Goal: Transaction & Acquisition: Obtain resource

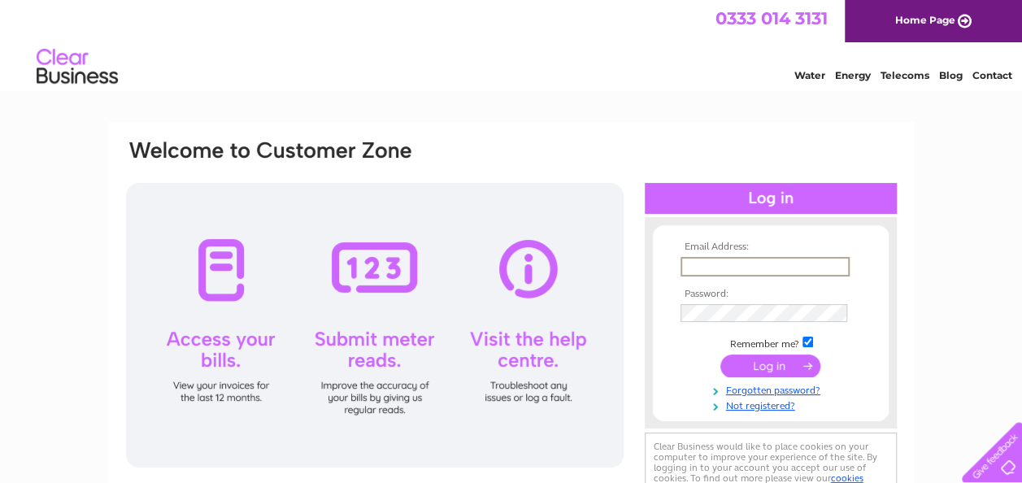
paste input "[EMAIL_ADDRESS][DOMAIN_NAME]"
type input "accounts@primalstrength.com"
click at [806, 341] on input "checkbox" at bounding box center [807, 342] width 11 height 11
checkbox input "false"
click at [803, 359] on input "submit" at bounding box center [770, 364] width 100 height 23
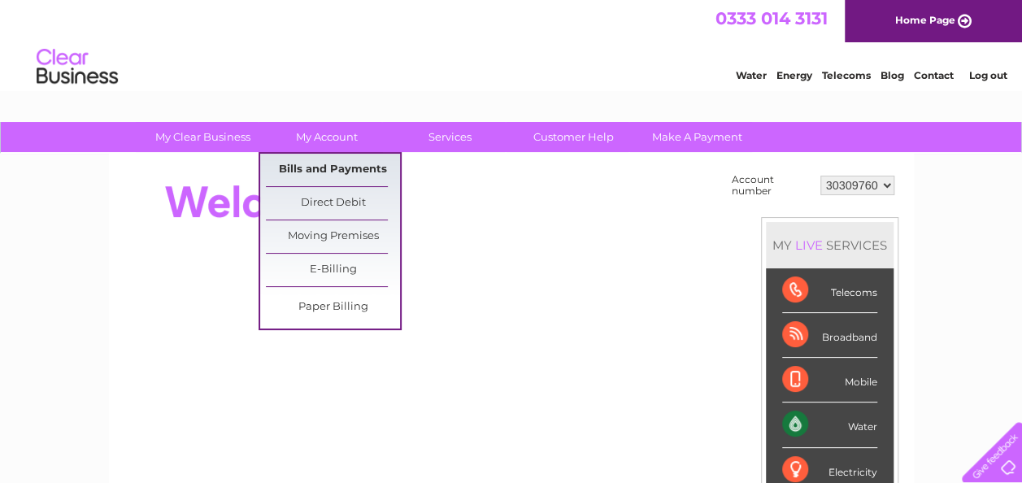
click at [353, 176] on link "Bills and Payments" at bounding box center [333, 170] width 134 height 33
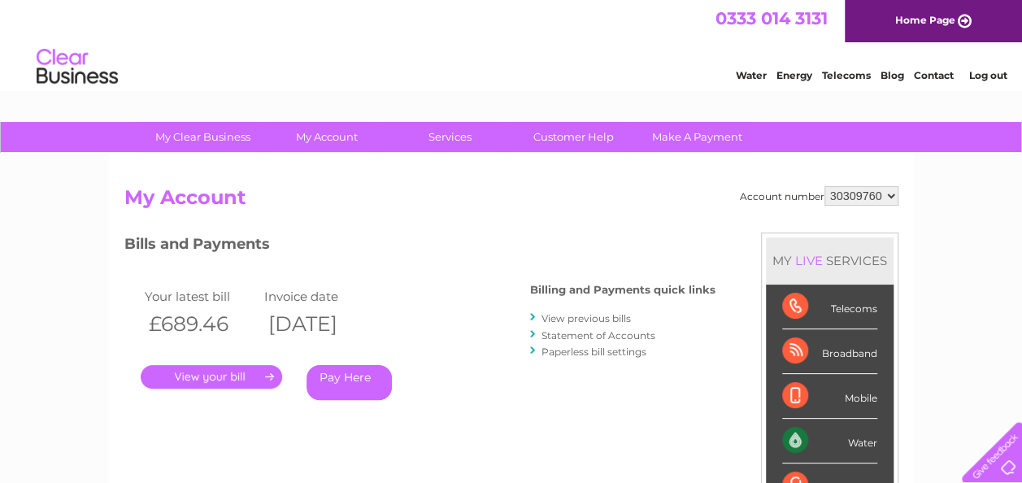
click at [590, 336] on link "Statement of Accounts" at bounding box center [598, 335] width 114 height 12
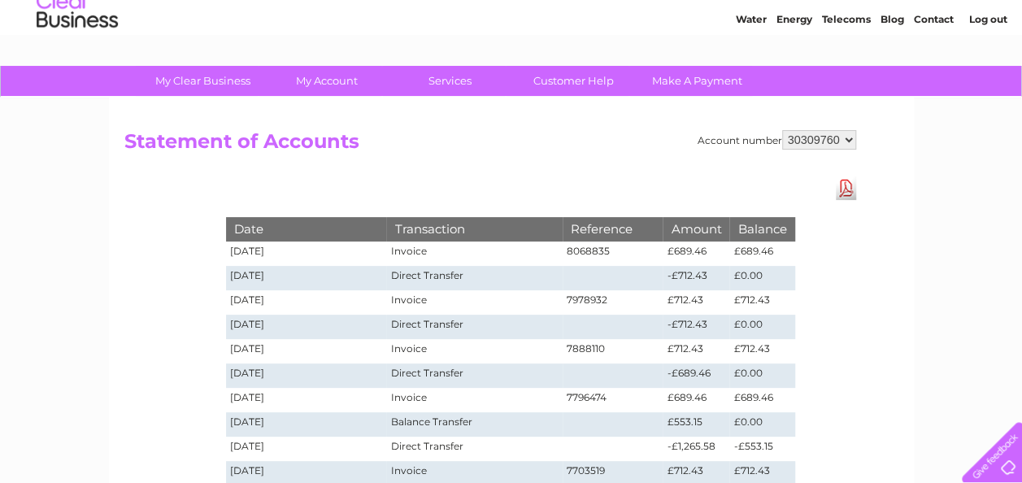
scroll to position [81, 0]
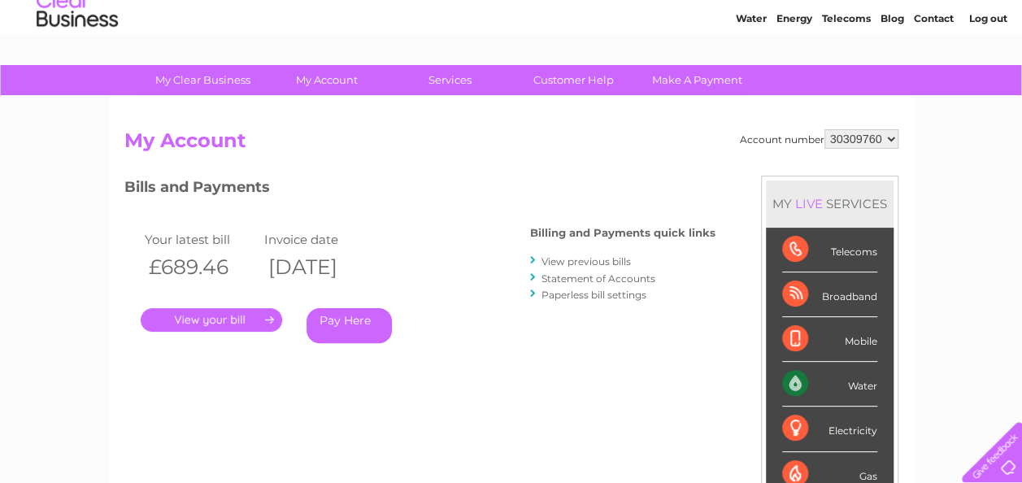
scroll to position [81, 0]
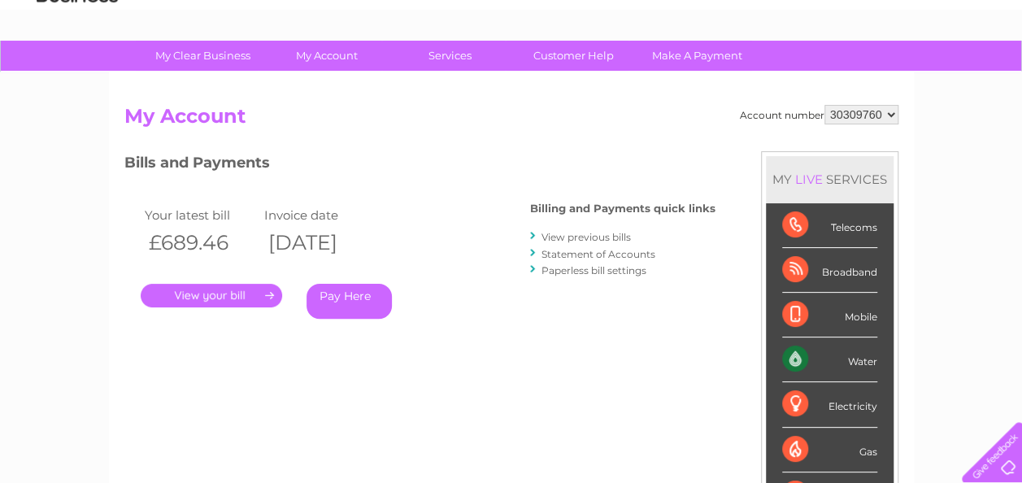
click at [259, 292] on link "." at bounding box center [211, 296] width 141 height 24
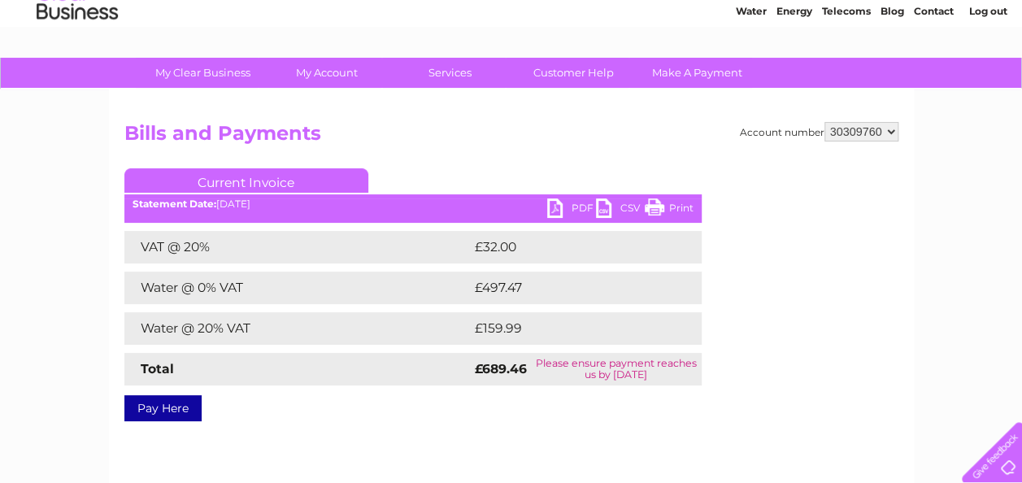
scroll to position [163, 0]
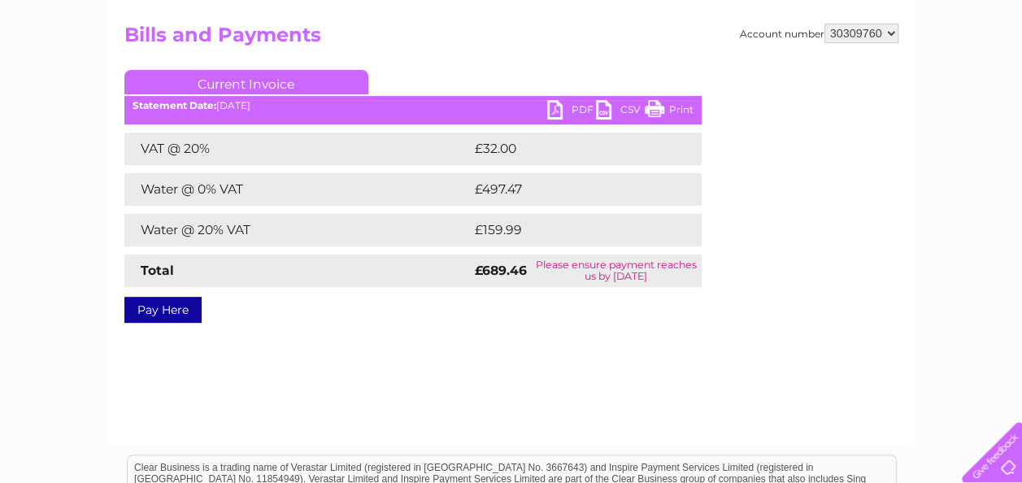
click at [665, 106] on link "Print" at bounding box center [669, 112] width 49 height 24
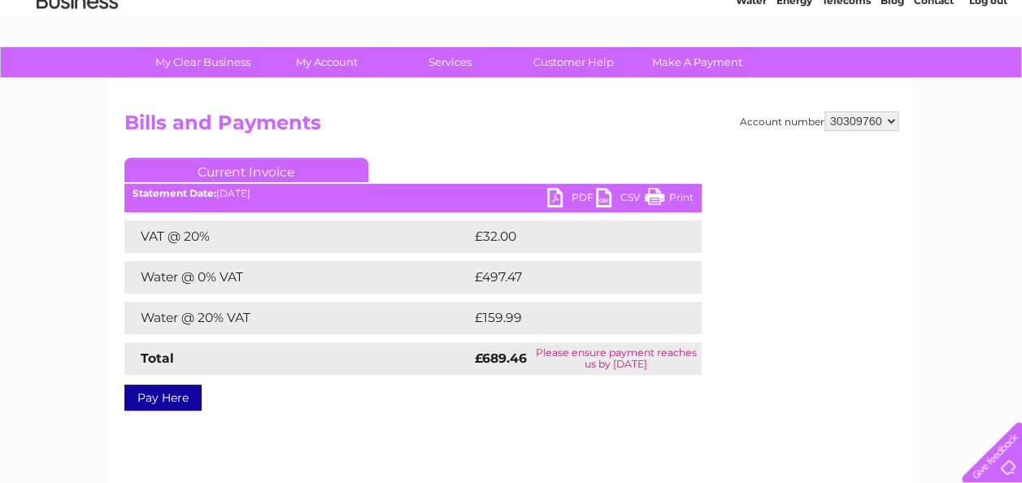
scroll to position [0, 0]
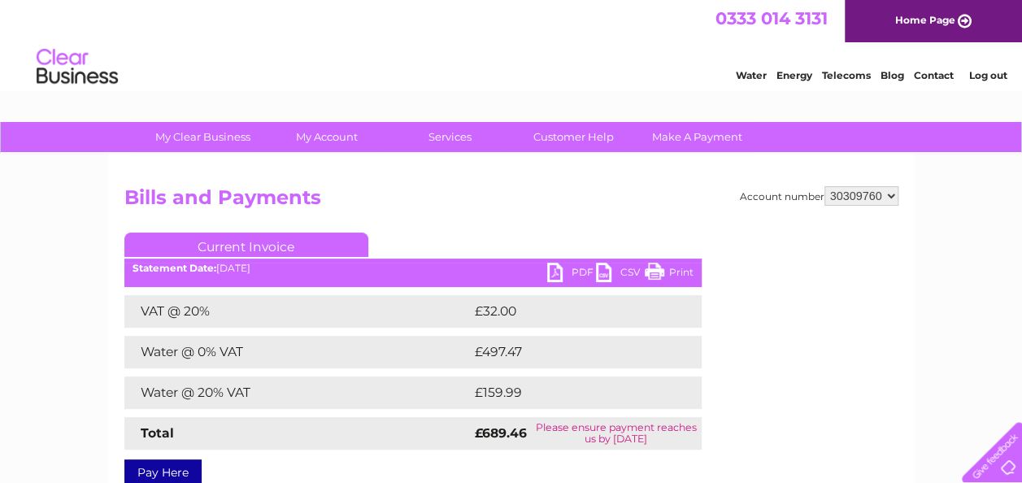
click at [993, 76] on link "Log out" at bounding box center [987, 75] width 38 height 12
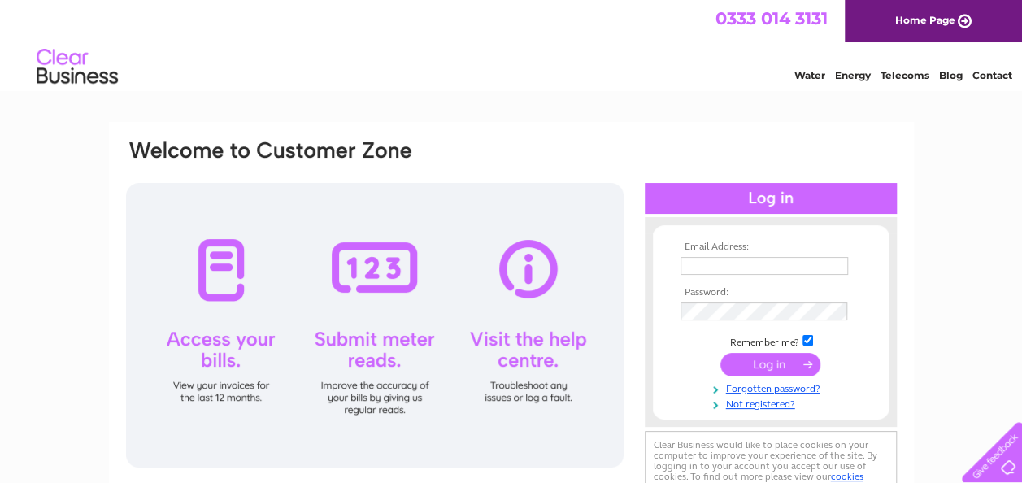
click at [701, 277] on td at bounding box center [770, 266] width 189 height 26
click at [702, 274] on input "text" at bounding box center [764, 267] width 169 height 20
paste input "team.finance@primalstrength.com"
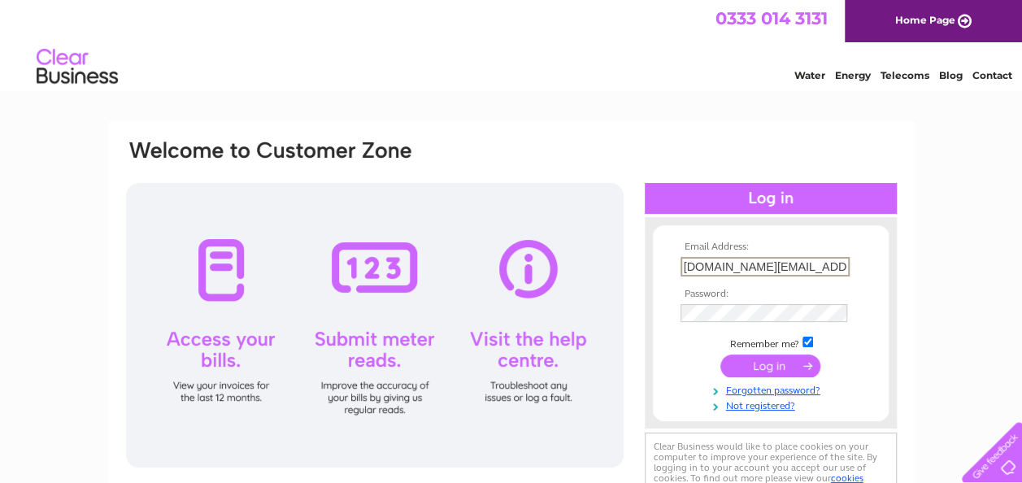
scroll to position [0, 15]
type input "team.finance@primalstrength.com"
click at [808, 340] on input "checkbox" at bounding box center [807, 340] width 11 height 11
checkbox input "false"
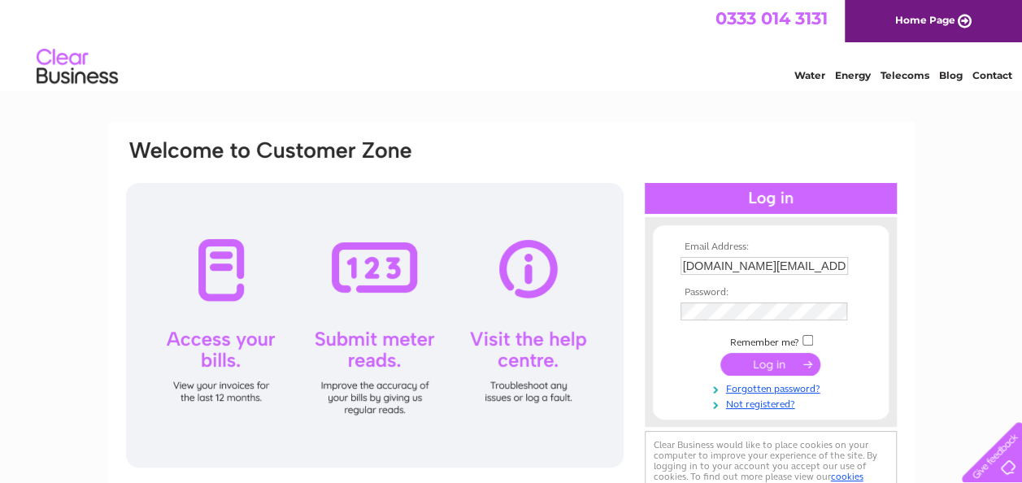
click at [726, 356] on input "submit" at bounding box center [770, 364] width 100 height 23
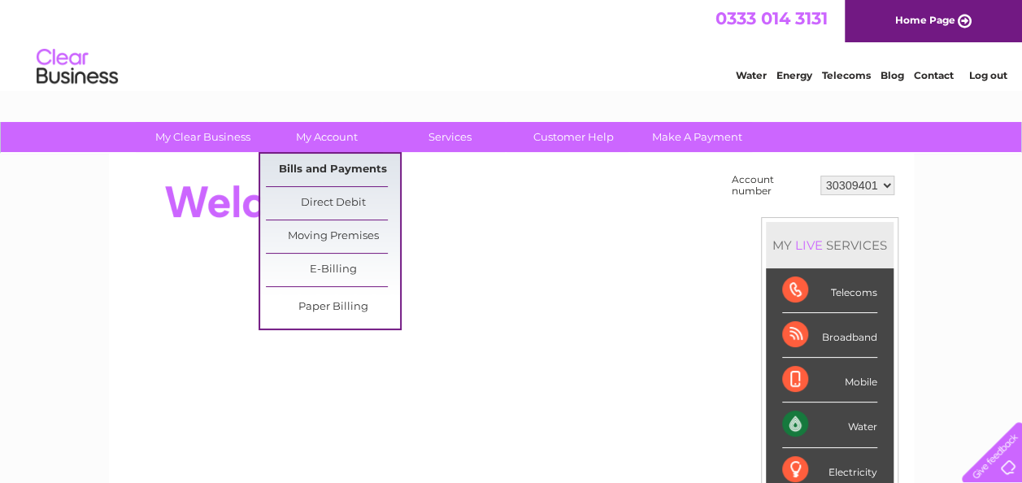
click at [317, 167] on link "Bills and Payments" at bounding box center [333, 170] width 134 height 33
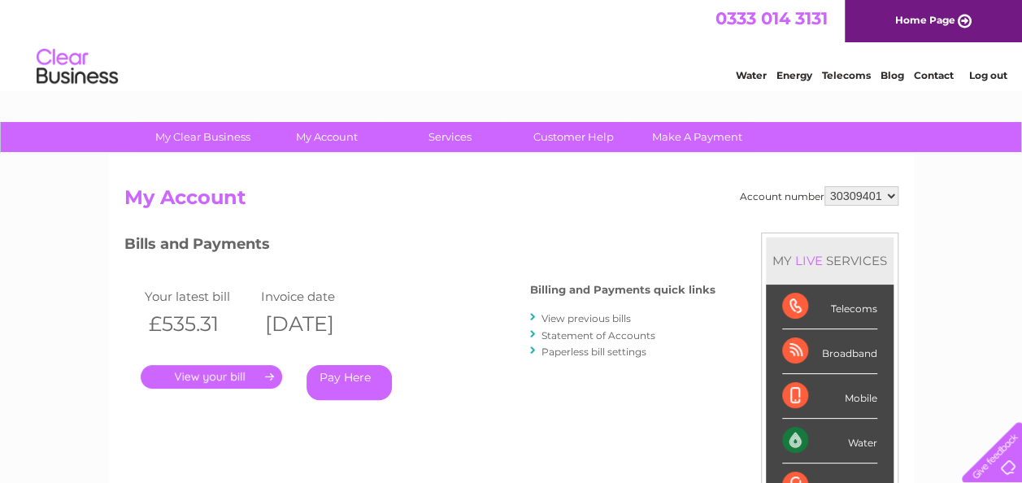
click at [232, 372] on link "." at bounding box center [211, 377] width 141 height 24
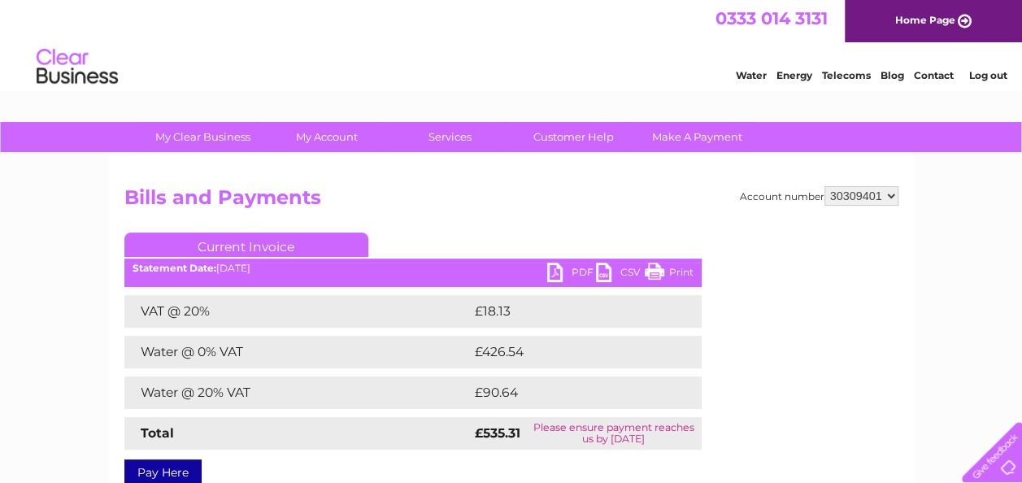
click at [558, 272] on link "PDF" at bounding box center [571, 275] width 49 height 24
click at [532, 225] on div "Account number 30309401 Bills and Payments Current Invoice PDF CSV Print Total" at bounding box center [511, 332] width 774 height 293
click at [980, 75] on link "Log out" at bounding box center [987, 75] width 38 height 12
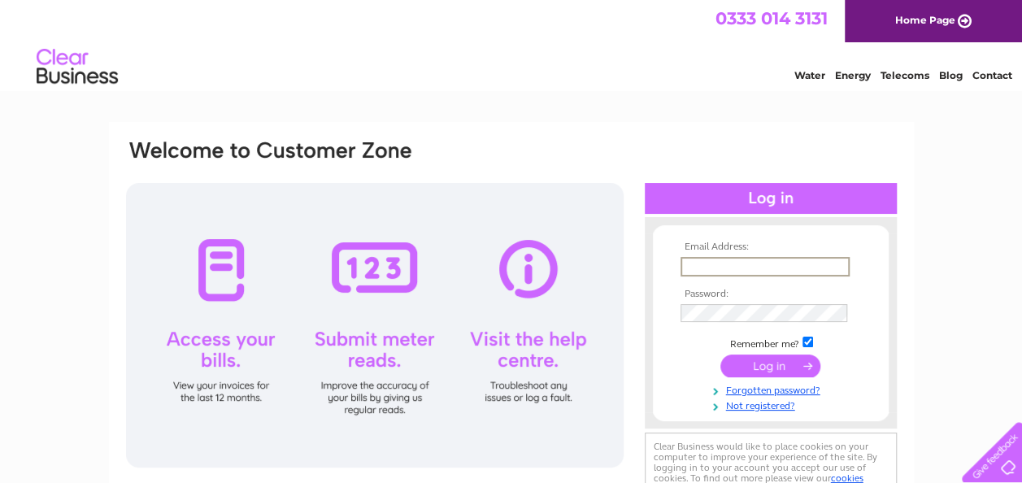
paste input "[EMAIL_ADDRESS][DOMAIN_NAME]"
type input "[EMAIL_ADDRESS][DOMAIN_NAME]"
drag, startPoint x: 809, startPoint y: 341, endPoint x: 808, endPoint y: 354, distance: 12.2
click at [808, 341] on input "checkbox" at bounding box center [807, 340] width 11 height 11
checkbox input "false"
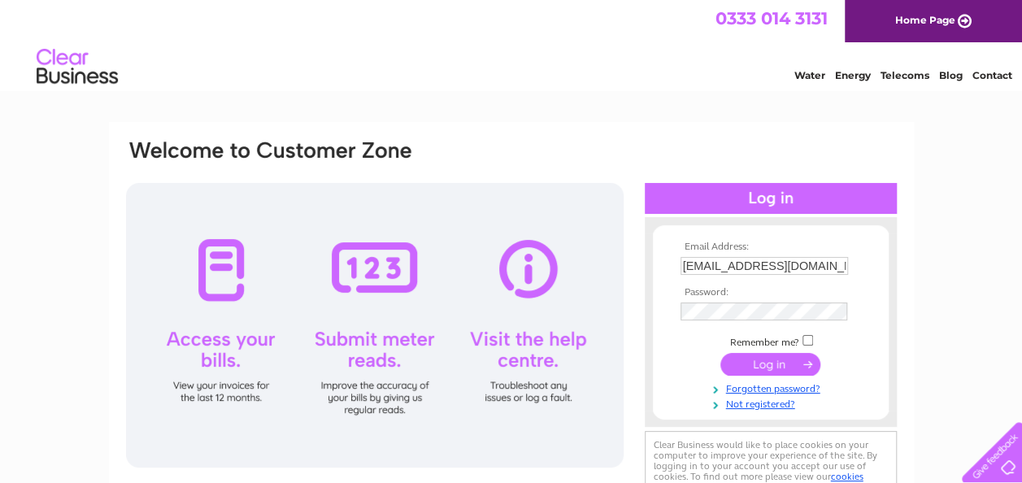
click at [808, 359] on input "submit" at bounding box center [770, 364] width 100 height 23
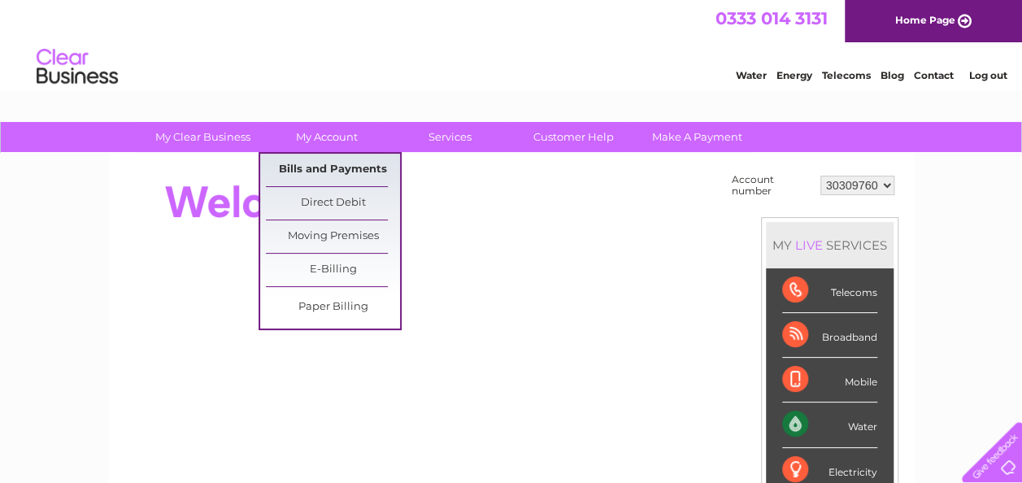
click at [342, 172] on link "Bills and Payments" at bounding box center [333, 170] width 134 height 33
click at [342, 171] on link "Bills and Payments" at bounding box center [333, 170] width 134 height 33
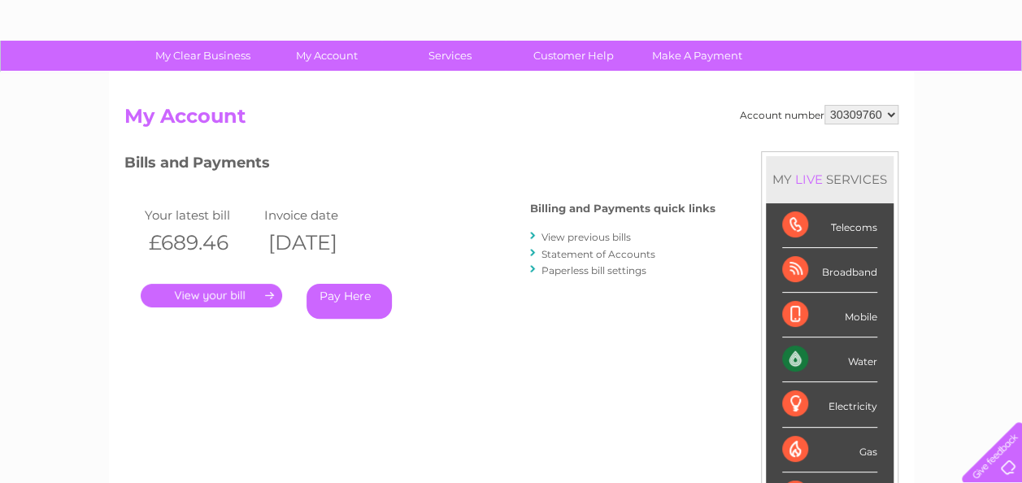
click at [203, 296] on link "." at bounding box center [211, 296] width 141 height 24
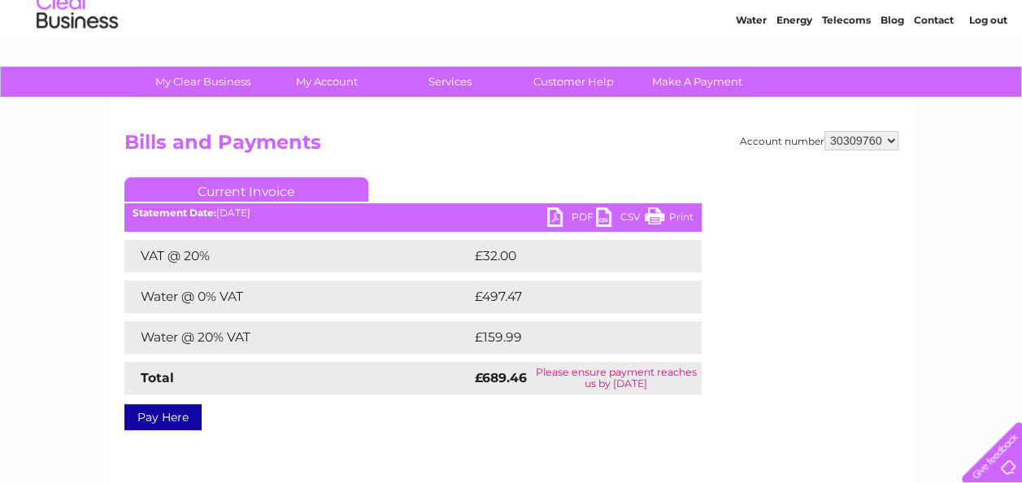
scroll to position [81, 0]
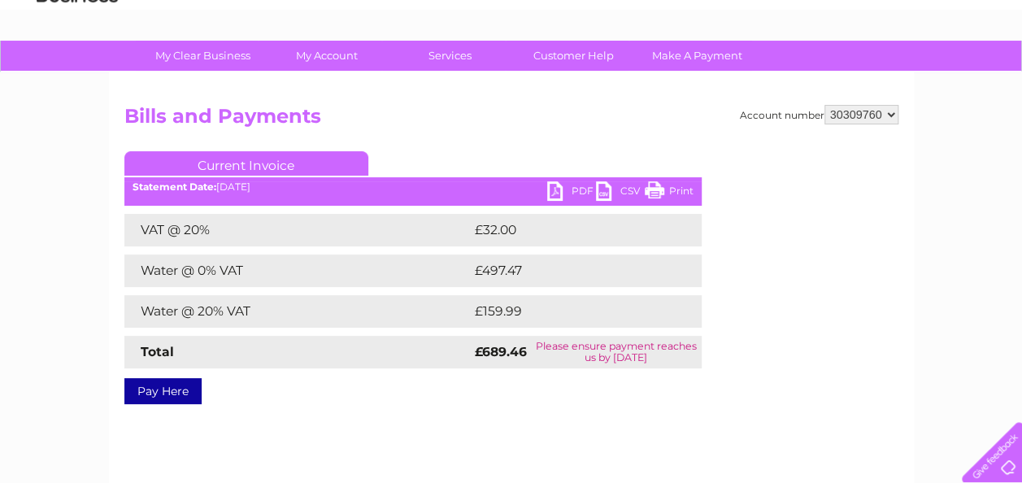
click at [551, 202] on link "PDF" at bounding box center [571, 193] width 49 height 24
